Goal: Information Seeking & Learning: Learn about a topic

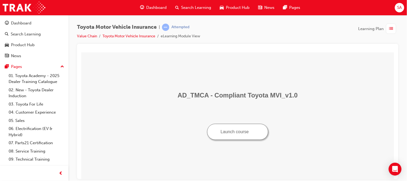
click at [253, 132] on img "Launch course: opens in new window" at bounding box center [253, 131] width 4 height 4
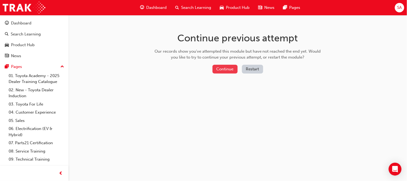
click at [219, 66] on button "Continue" at bounding box center [224, 69] width 25 height 9
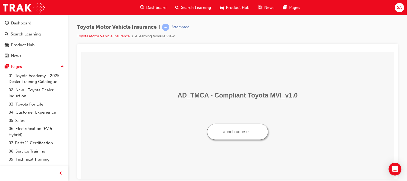
click at [252, 132] on img "Launch course: opens in new window" at bounding box center [253, 131] width 4 height 4
click at [254, 131] on img "Launch course: opens in new window" at bounding box center [253, 131] width 4 height 4
click at [148, 6] on span "Dashboard" at bounding box center [156, 8] width 20 height 6
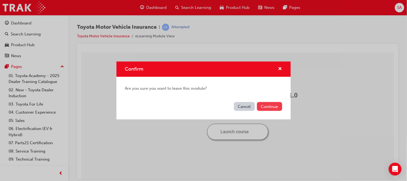
click at [262, 105] on button "Continue" at bounding box center [269, 106] width 25 height 9
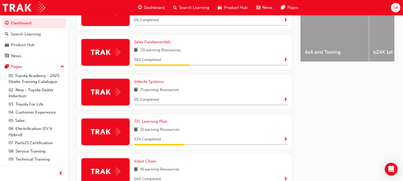
scroll to position [237, 0]
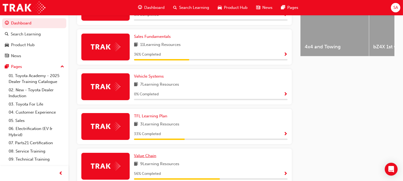
click at [146, 153] on span "Value Chain" at bounding box center [145, 155] width 22 height 5
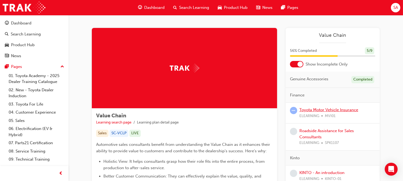
click at [303, 111] on link "Toyota Motor Vehicle Insurance" at bounding box center [328, 109] width 59 height 5
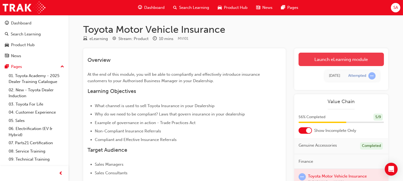
click at [321, 59] on link "Launch eLearning module" at bounding box center [340, 59] width 85 height 13
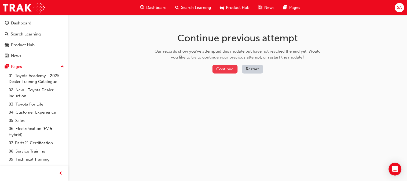
click at [222, 68] on button "Continue" at bounding box center [224, 69] width 25 height 9
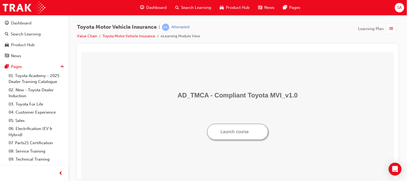
click at [252, 134] on button "Launch course" at bounding box center [237, 131] width 61 height 16
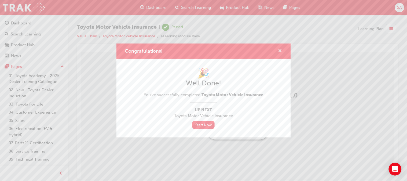
click at [278, 50] on span "cross-icon" at bounding box center [280, 51] width 4 height 5
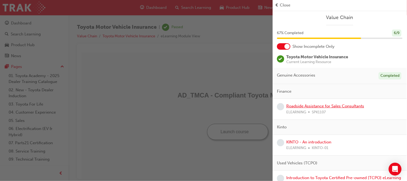
click at [299, 106] on link "Roadside Assistance for Sales Consultants" at bounding box center [325, 106] width 78 height 5
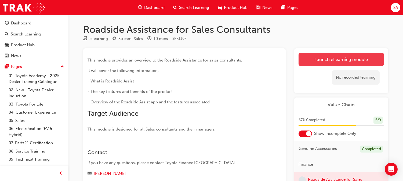
click at [307, 58] on link "Launch eLearning module" at bounding box center [340, 59] width 85 height 13
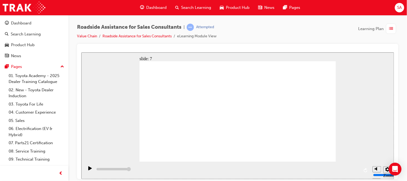
type input "23000"
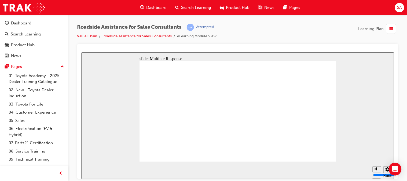
checkbox input "true"
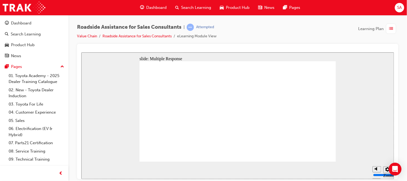
checkbox input "true"
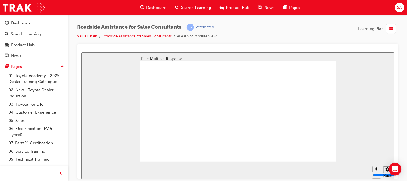
checkbox input "true"
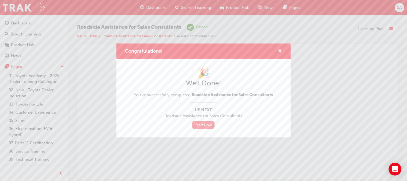
click at [209, 126] on link "Start Now" at bounding box center [203, 125] width 23 height 8
click at [280, 50] on span "cross-icon" at bounding box center [280, 51] width 4 height 5
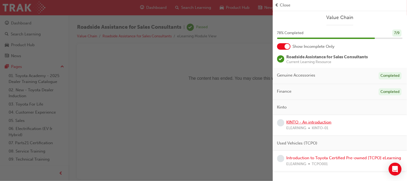
click at [317, 122] on link "KINTO - An introduction" at bounding box center [308, 122] width 45 height 5
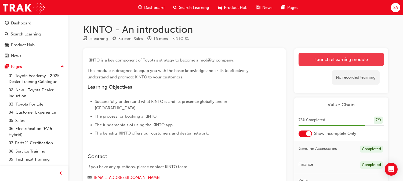
click at [338, 58] on link "Launch eLearning module" at bounding box center [340, 59] width 85 height 13
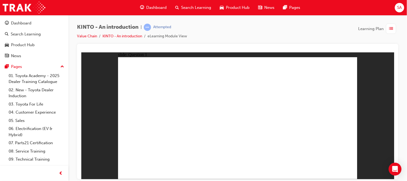
radio input "true"
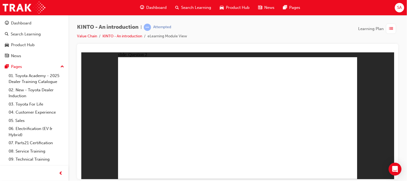
checkbox input "true"
radio input "true"
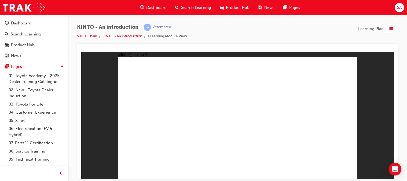
drag, startPoint x: 315, startPoint y: 131, endPoint x: 139, endPoint y: 160, distance: 178.3
drag, startPoint x: 275, startPoint y: 123, endPoint x: 185, endPoint y: 151, distance: 93.9
drag, startPoint x: 157, startPoint y: 127, endPoint x: 243, endPoint y: 156, distance: 90.8
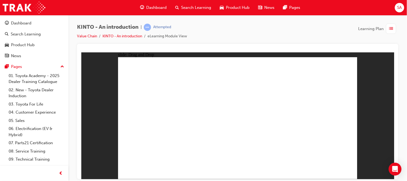
drag, startPoint x: 246, startPoint y: 127, endPoint x: 271, endPoint y: 124, distance: 25.1
drag, startPoint x: 193, startPoint y: 154, endPoint x: 145, endPoint y: 157, distance: 48.7
drag, startPoint x: 145, startPoint y: 152, endPoint x: 148, endPoint y: 150, distance: 3.3
drag, startPoint x: 148, startPoint y: 150, endPoint x: 144, endPoint y: 120, distance: 30.6
drag, startPoint x: 149, startPoint y: 148, endPoint x: 192, endPoint y: 148, distance: 42.9
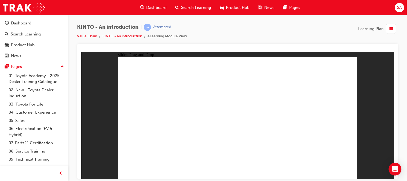
drag, startPoint x: 159, startPoint y: 125, endPoint x: 161, endPoint y: 152, distance: 27.4
drag, startPoint x: 235, startPoint y: 155, endPoint x: 280, endPoint y: 157, distance: 45.7
drag, startPoint x: 203, startPoint y: 128, endPoint x: 245, endPoint y: 156, distance: 50.4
drag, startPoint x: 258, startPoint y: 126, endPoint x: 315, endPoint y: 152, distance: 63.4
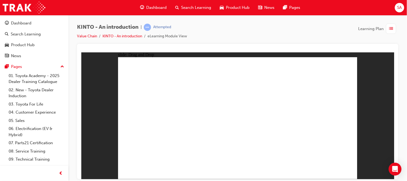
radio input "true"
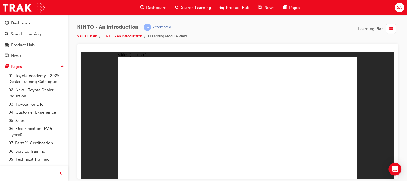
radio input "true"
checkbox input "true"
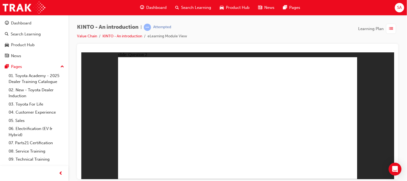
radio input "true"
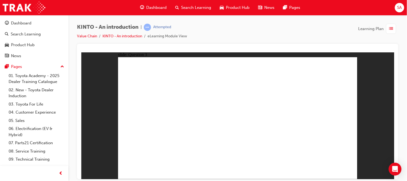
drag, startPoint x: 317, startPoint y: 127, endPoint x: 142, endPoint y: 156, distance: 177.0
drag, startPoint x: 259, startPoint y: 91, endPoint x: 279, endPoint y: 118, distance: 33.7
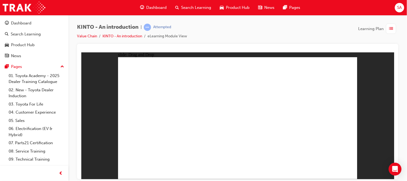
drag, startPoint x: 279, startPoint y: 118, endPoint x: 190, endPoint y: 147, distance: 93.7
drag, startPoint x: 186, startPoint y: 120, endPoint x: 233, endPoint y: 151, distance: 55.8
drag, startPoint x: 230, startPoint y: 123, endPoint x: 270, endPoint y: 152, distance: 49.4
drag, startPoint x: 150, startPoint y: 124, endPoint x: 318, endPoint y: 151, distance: 170.1
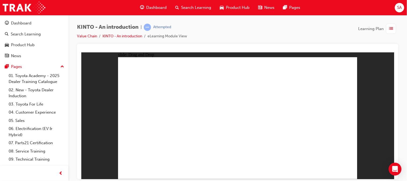
radio input "true"
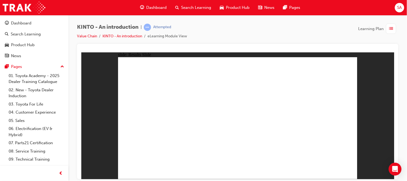
radio input "true"
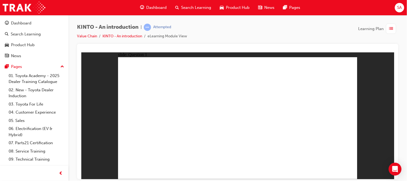
checkbox input "true"
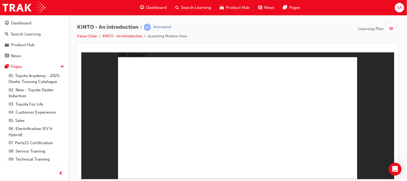
radio input "true"
drag, startPoint x: 283, startPoint y: 124, endPoint x: 153, endPoint y: 152, distance: 133.3
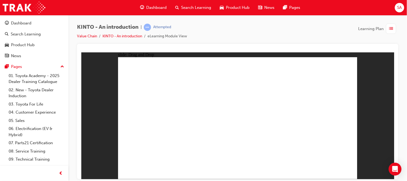
drag, startPoint x: 156, startPoint y: 152, endPoint x: 273, endPoint y: 120, distance: 121.1
drag, startPoint x: 326, startPoint y: 126, endPoint x: 155, endPoint y: 156, distance: 173.8
drag, startPoint x: 267, startPoint y: 124, endPoint x: 191, endPoint y: 159, distance: 83.8
drag, startPoint x: 194, startPoint y: 130, endPoint x: 237, endPoint y: 160, distance: 52.5
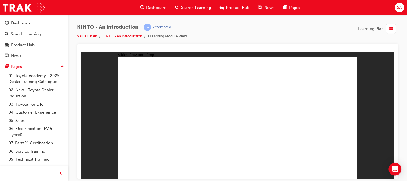
drag, startPoint x: 238, startPoint y: 124, endPoint x: 285, endPoint y: 151, distance: 54.0
drag, startPoint x: 141, startPoint y: 120, endPoint x: 314, endPoint y: 150, distance: 175.0
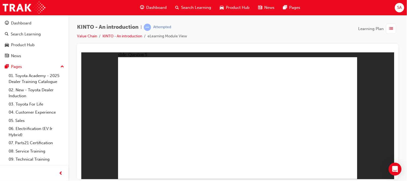
radio input "true"
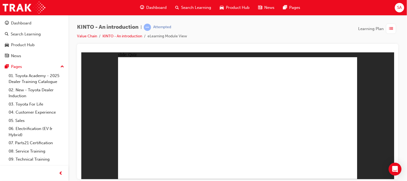
radio input "true"
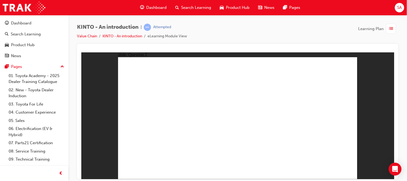
checkbox input "true"
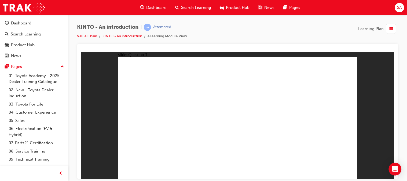
radio input "true"
drag, startPoint x: 159, startPoint y: 131, endPoint x: 153, endPoint y: 160, distance: 30.1
drag, startPoint x: 193, startPoint y: 123, endPoint x: 191, endPoint y: 155, distance: 31.7
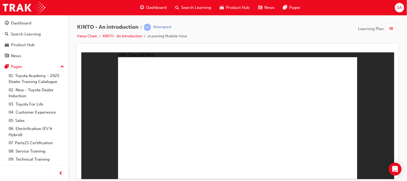
drag, startPoint x: 233, startPoint y: 125, endPoint x: 232, endPoint y: 152, distance: 26.6
drag, startPoint x: 282, startPoint y: 120, endPoint x: 281, endPoint y: 151, distance: 31.1
drag, startPoint x: 330, startPoint y: 117, endPoint x: 329, endPoint y: 147, distance: 29.5
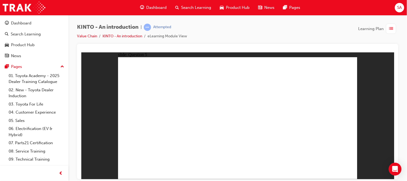
radio input "true"
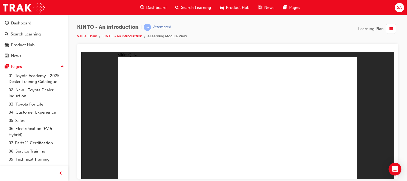
radio input "true"
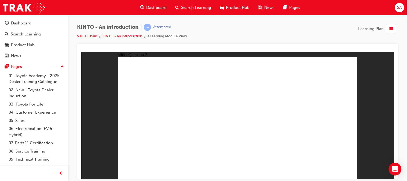
checkbox input "true"
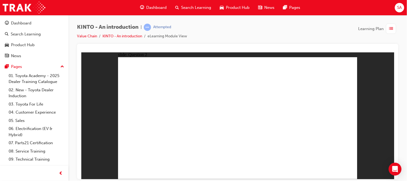
radio input "true"
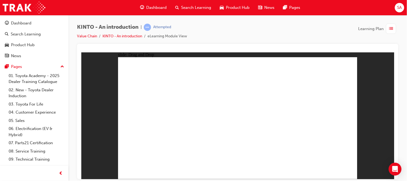
drag, startPoint x: 163, startPoint y: 121, endPoint x: 165, endPoint y: 159, distance: 37.6
drag, startPoint x: 257, startPoint y: 124, endPoint x: 256, endPoint y: 156, distance: 31.7
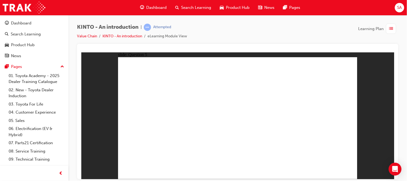
radio input "true"
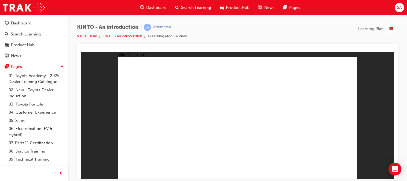
radio input "true"
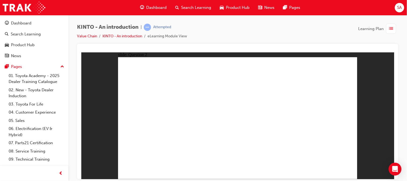
checkbox input "true"
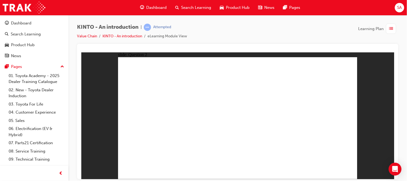
checkbox input "true"
radio input "true"
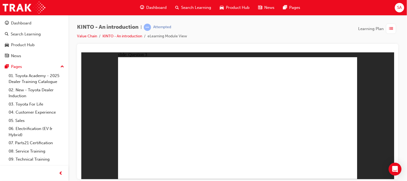
drag, startPoint x: 241, startPoint y: 124, endPoint x: 240, endPoint y: 148, distance: 24.4
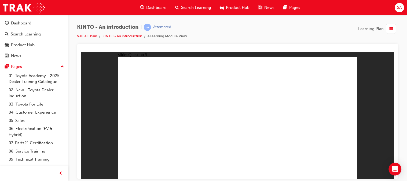
radio input "true"
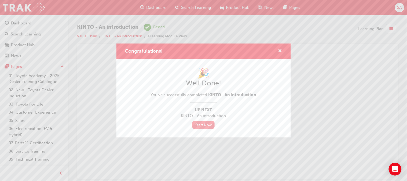
click at [208, 123] on link "Start Now" at bounding box center [203, 125] width 23 height 8
click at [280, 50] on span "cross-icon" at bounding box center [280, 51] width 4 height 5
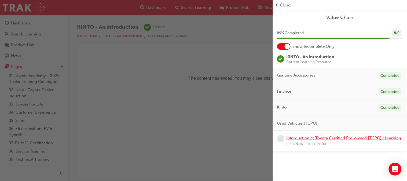
click at [307, 139] on link "Introduction to Toyota Certified Pre-owned [TCPO] eLearning" at bounding box center [343, 137] width 115 height 5
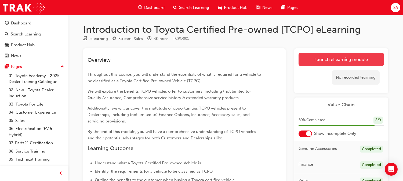
click at [319, 57] on link "Launch eLearning module" at bounding box center [340, 59] width 85 height 13
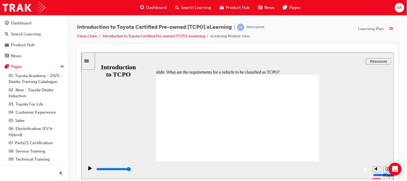
type input "22000"
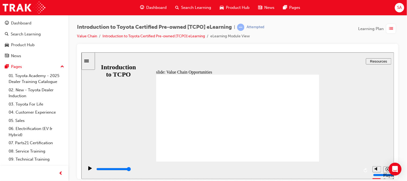
drag, startPoint x: 180, startPoint y: 105, endPoint x: 228, endPoint y: 105, distance: 48.0
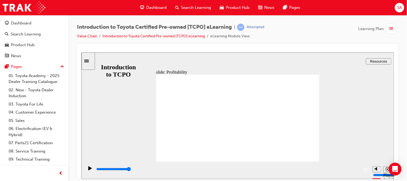
type input "7700"
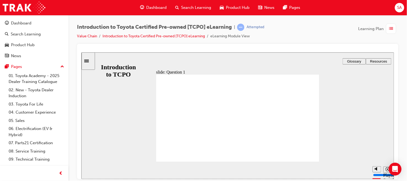
radio input "true"
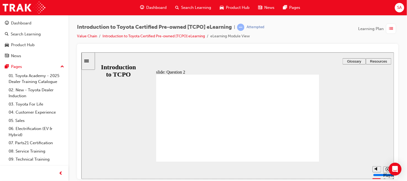
radio input "true"
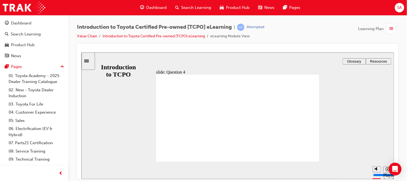
radio input "true"
type input "18400"
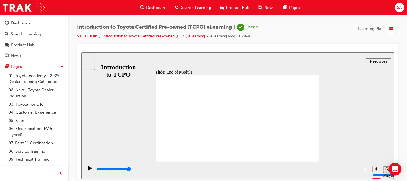
click at [160, 12] on div "Dashboard" at bounding box center [153, 7] width 35 height 11
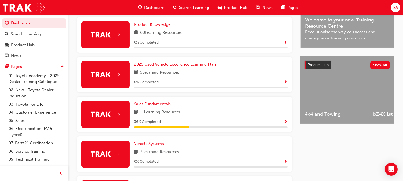
scroll to position [169, 0]
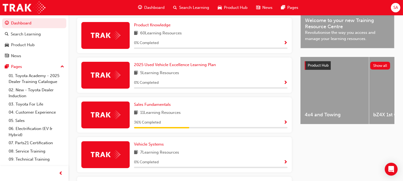
click at [167, 181] on span "TFL Learning Plan" at bounding box center [150, 183] width 33 height 5
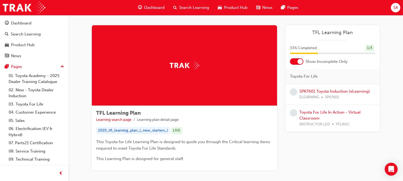
scroll to position [2, 0]
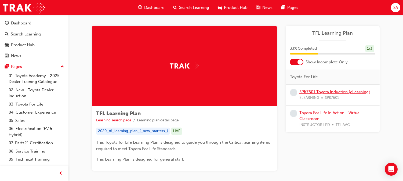
click at [328, 92] on link "SPK7601 Toyota Induction (eLearning)" at bounding box center [334, 91] width 71 height 5
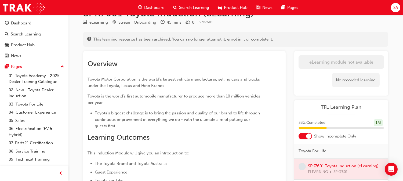
scroll to position [16, 0]
click at [146, 10] on span "Dashboard" at bounding box center [154, 8] width 20 height 6
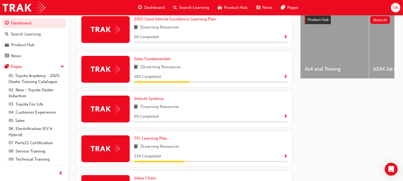
scroll to position [215, 0]
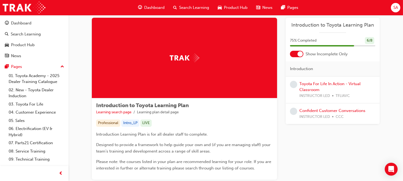
scroll to position [11, 0]
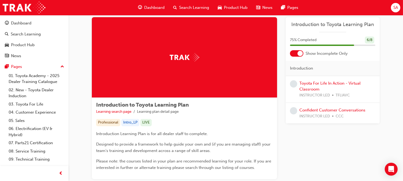
click at [150, 9] on span "Dashboard" at bounding box center [154, 8] width 20 height 6
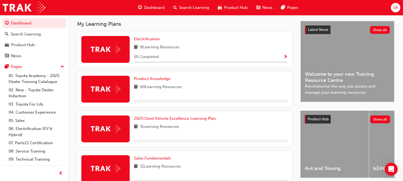
scroll to position [212, 0]
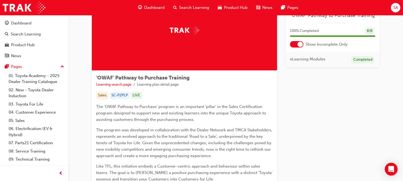
scroll to position [38, 0]
click at [146, 4] on div "Dashboard" at bounding box center [151, 7] width 35 height 11
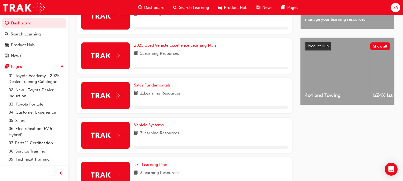
scroll to position [189, 0]
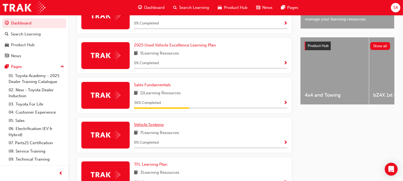
click at [156, 122] on span "Vehicle Systems" at bounding box center [149, 124] width 30 height 5
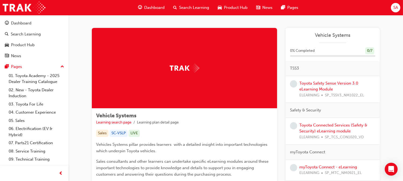
click at [161, 9] on span "Dashboard" at bounding box center [154, 8] width 20 height 6
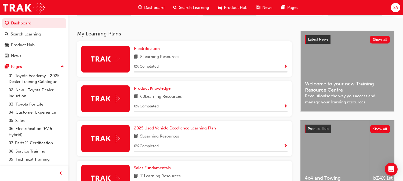
scroll to position [106, 0]
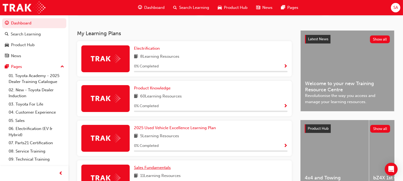
click at [171, 165] on span "Sales Fundamentals" at bounding box center [152, 167] width 37 height 5
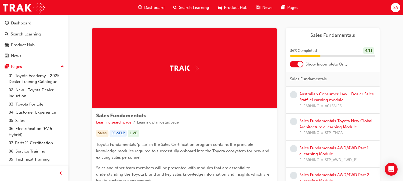
click at [163, 5] on span "Dashboard" at bounding box center [154, 8] width 20 height 6
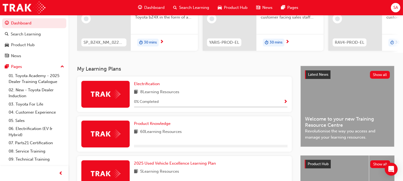
scroll to position [71, 0]
click at [150, 71] on h3 "My Learning Plans" at bounding box center [184, 68] width 215 height 6
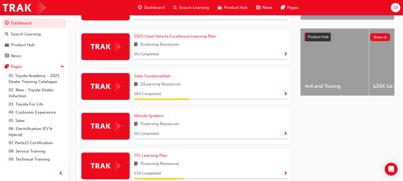
scroll to position [198, 0]
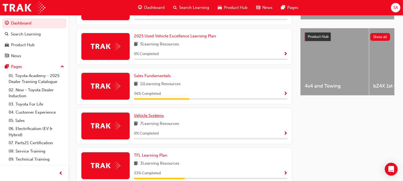
click at [153, 113] on span "Vehicle Systems" at bounding box center [149, 115] width 30 height 5
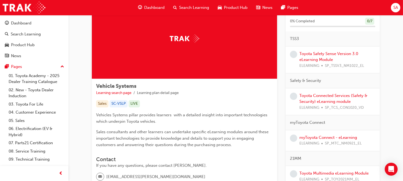
scroll to position [32, 0]
